Goal: Information Seeking & Learning: Learn about a topic

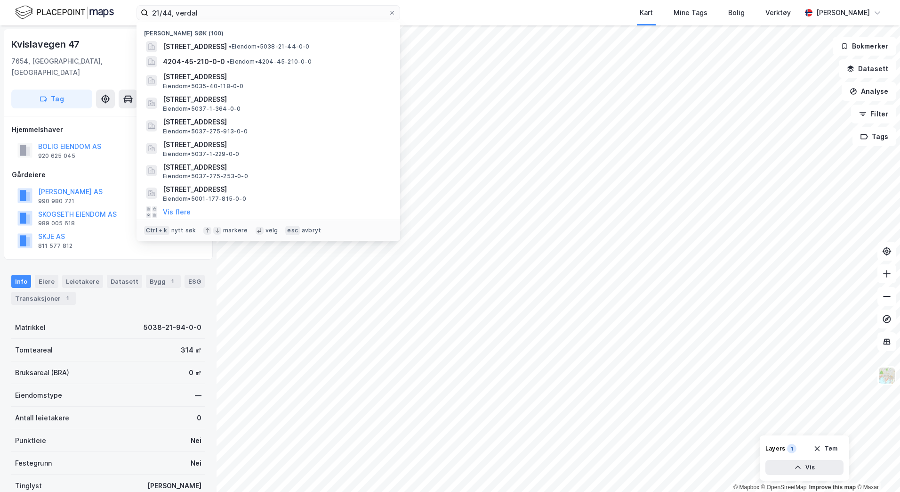
click at [82, 12] on div "21/44, [PERSON_NAME] søk (100) [STREET_ADDRESS] • Eiendom • 5038-21-44-0-0 4204…" at bounding box center [450, 12] width 900 height 25
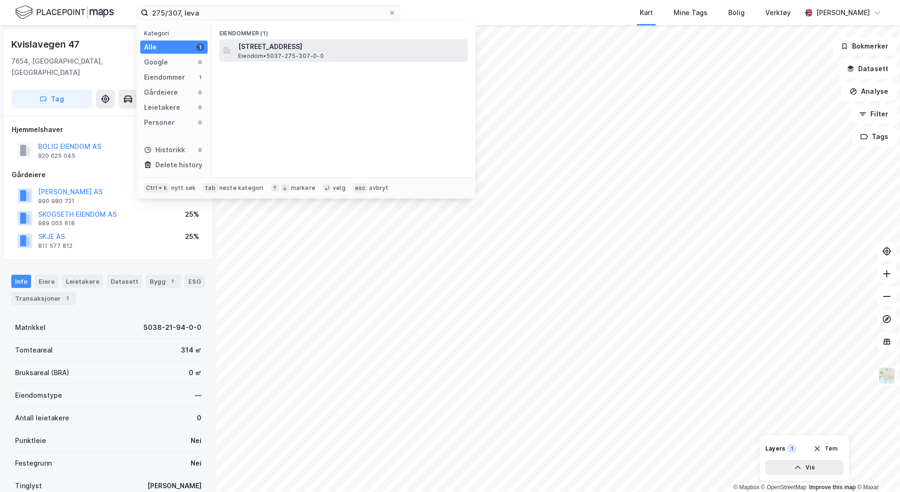
type input "275/307, leva"
click at [273, 50] on span "[STREET_ADDRESS]" at bounding box center [351, 46] width 226 height 11
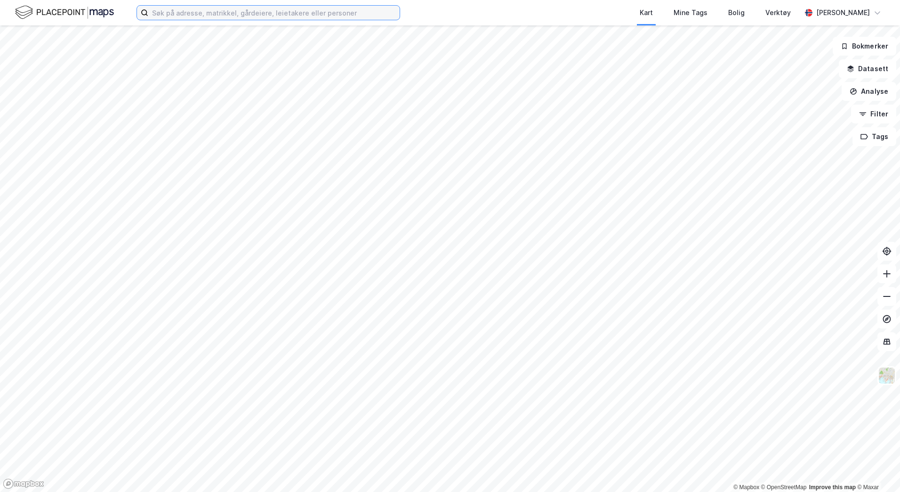
click at [240, 8] on input at bounding box center [273, 13] width 251 height 14
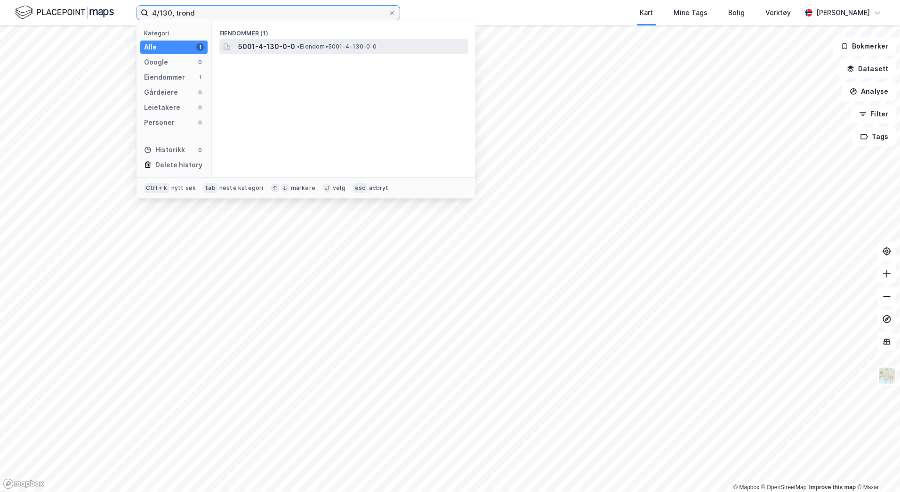
type input "4/130, trond"
click at [247, 49] on span "5001-4-130-0-0" at bounding box center [266, 46] width 57 height 11
